Goal: Information Seeking & Learning: Learn about a topic

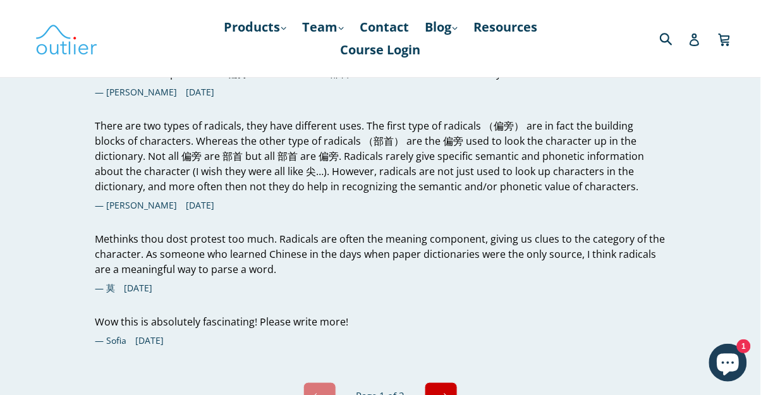
scroll to position [4383, 0]
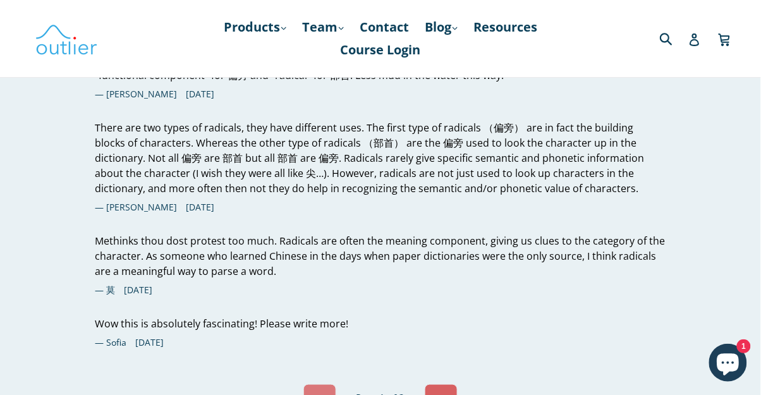
click at [448, 384] on link "Next" at bounding box center [441, 397] width 33 height 27
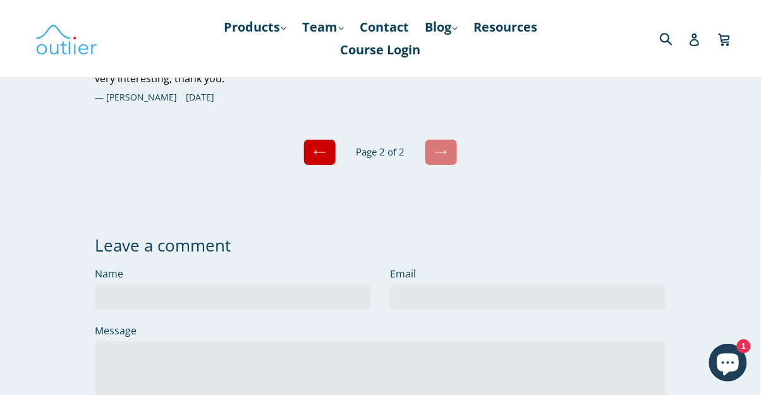
scroll to position [4469, 0]
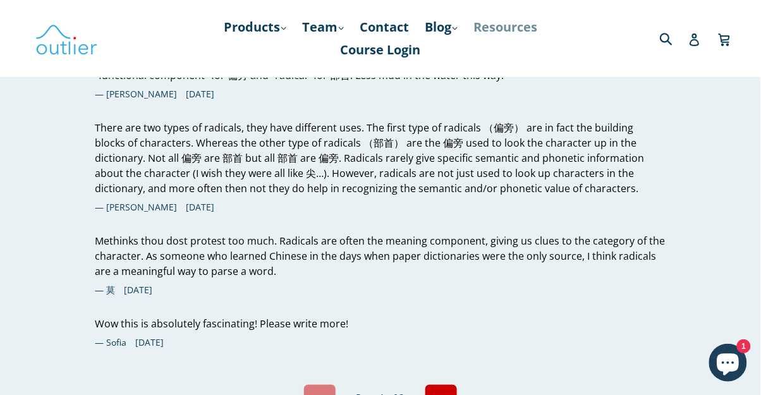
click at [528, 23] on link "Resources" at bounding box center [505, 27] width 76 height 23
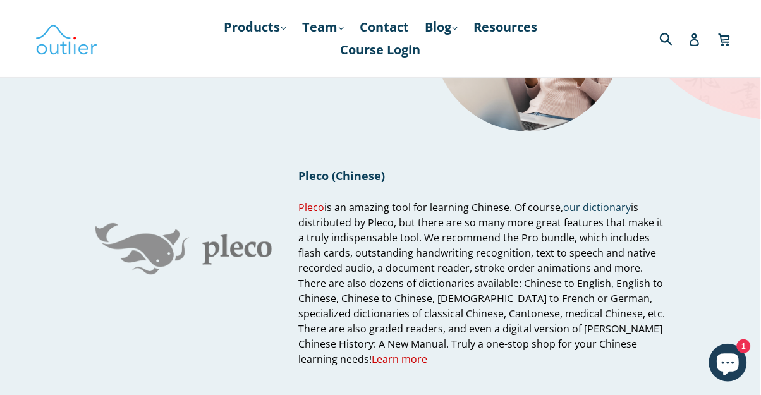
scroll to position [168, 0]
